Goal: Check status: Check status

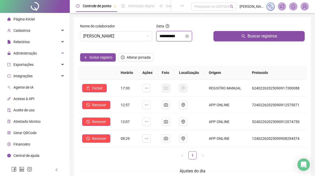
click at [183, 36] on input "**********" at bounding box center [172, 36] width 25 height 6
click at [138, 41] on div "Nome do colaborador [PERSON_NAME]" at bounding box center [116, 34] width 76 height 22
click at [138, 36] on span "[PERSON_NAME]" at bounding box center [116, 36] width 66 height 10
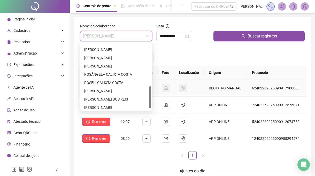
scroll to position [132, 0]
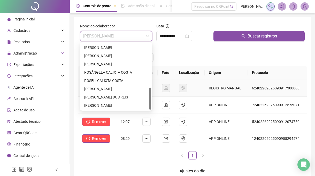
drag, startPoint x: 151, startPoint y: 76, endPoint x: 152, endPoint y: 91, distance: 15.4
click at [152, 91] on body "**********" at bounding box center [157, 88] width 315 height 176
click at [115, 88] on div "[PERSON_NAME]" at bounding box center [116, 89] width 64 height 6
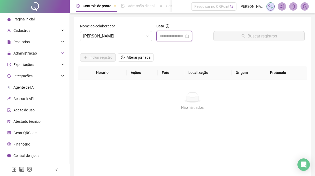
click at [183, 36] on input at bounding box center [172, 36] width 25 height 6
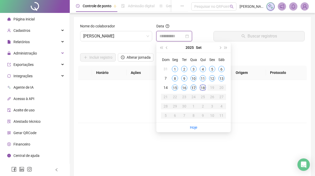
type input "**********"
click at [195, 89] on div "17" at bounding box center [194, 88] width 6 height 6
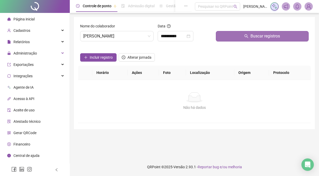
click at [227, 38] on button "Buscar registros" at bounding box center [262, 36] width 93 height 10
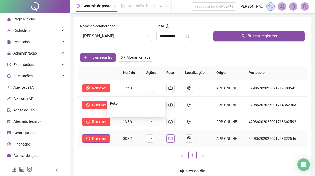
click at [173, 138] on icon "camera" at bounding box center [171, 139] width 4 height 4
click at [136, 112] on img at bounding box center [136, 112] width 0 height 0
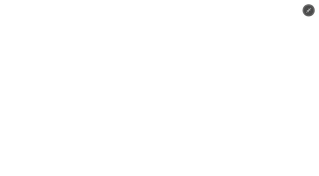
click at [251, 108] on div at bounding box center [159, 88] width 319 height 176
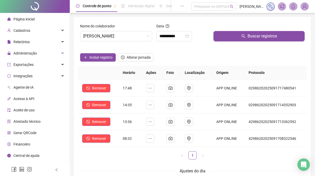
click at [215, 152] on ul "1" at bounding box center [192, 155] width 229 height 8
click at [175, 138] on button "button" at bounding box center [171, 139] width 8 height 8
click at [136, 112] on img at bounding box center [136, 112] width 0 height 0
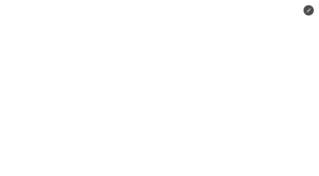
click at [258, 135] on div at bounding box center [159, 88] width 319 height 176
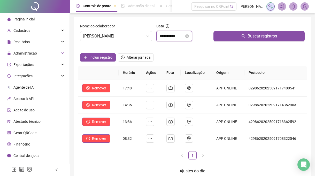
click at [180, 38] on input "**********" at bounding box center [172, 36] width 25 height 6
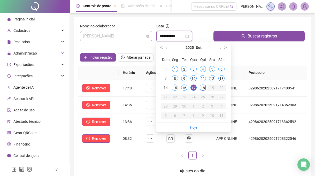
click at [122, 38] on span "[PERSON_NAME]" at bounding box center [116, 36] width 66 height 10
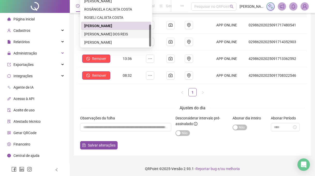
scroll to position [65, 0]
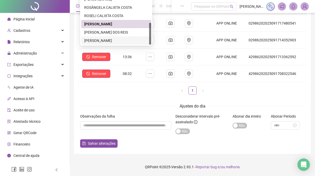
click at [117, 41] on div "[PERSON_NAME]" at bounding box center [116, 41] width 64 height 6
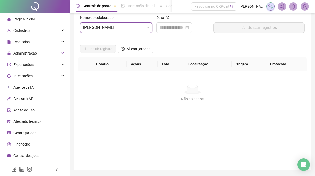
scroll to position [0, 0]
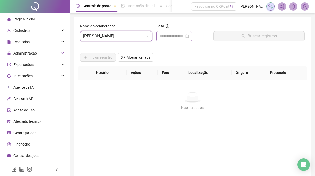
click at [171, 32] on div at bounding box center [175, 36] width 36 height 10
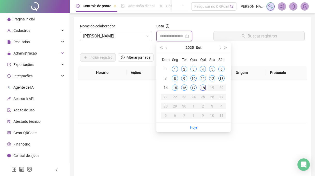
click at [171, 34] on input at bounding box center [172, 36] width 25 height 6
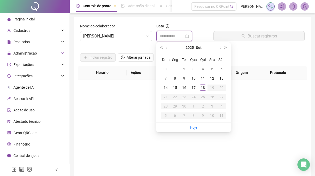
type input "**********"
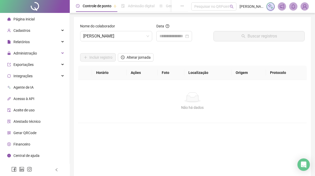
click at [147, 102] on div "Não há dados" at bounding box center [192, 97] width 217 height 10
click at [137, 33] on span "[PERSON_NAME]" at bounding box center [116, 36] width 66 height 10
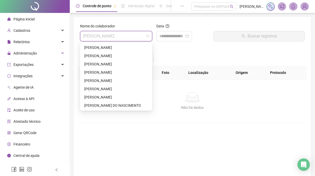
drag, startPoint x: 150, startPoint y: 99, endPoint x: 148, endPoint y: 45, distance: 54.7
click at [148, 45] on div "[PERSON_NAME] [PERSON_NAME] [PERSON_NAME] [PERSON_NAME] DIAS [PERSON_NAME] DO N…" at bounding box center [116, 76] width 70 height 66
click at [123, 45] on div "[PERSON_NAME]" at bounding box center [116, 47] width 70 height 8
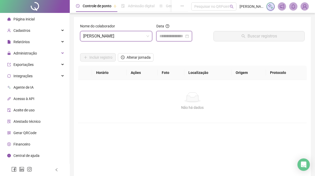
click at [162, 38] on input at bounding box center [172, 36] width 25 height 6
